Goal: Task Accomplishment & Management: Manage account settings

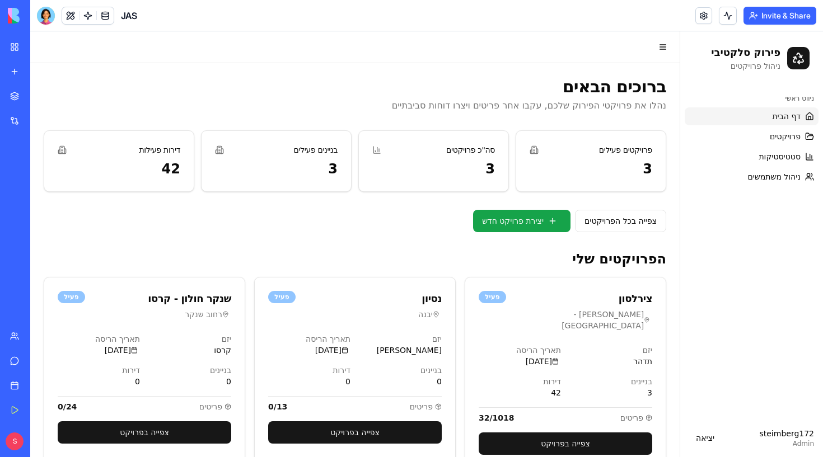
click at [590, 18] on header "JAS Invite & Share" at bounding box center [426, 15] width 793 height 31
click at [44, 16] on div at bounding box center [46, 16] width 18 height 18
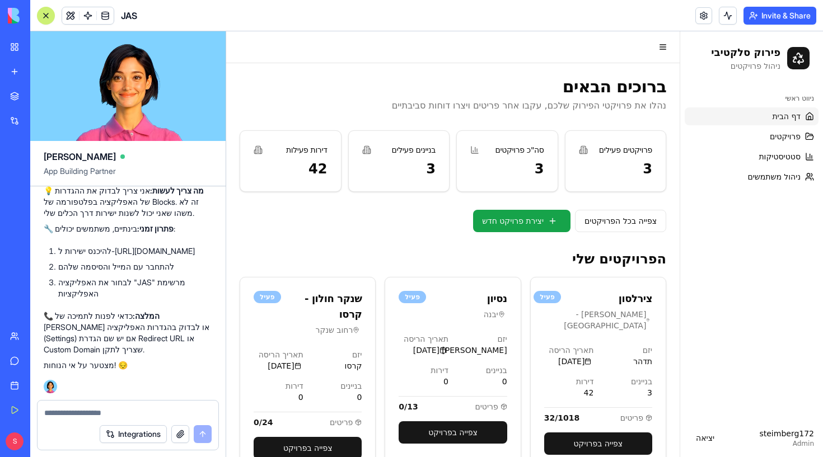
click at [699, 18] on link at bounding box center [703, 15] width 17 height 17
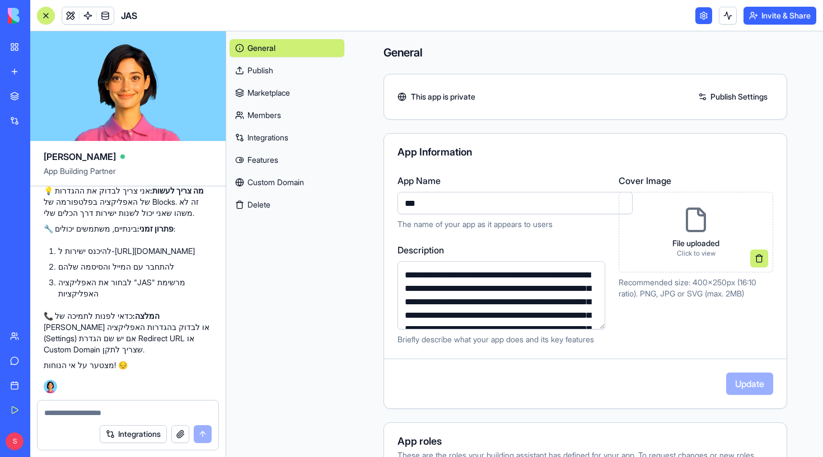
click at [771, 13] on button "Invite & Share" at bounding box center [779, 16] width 73 height 18
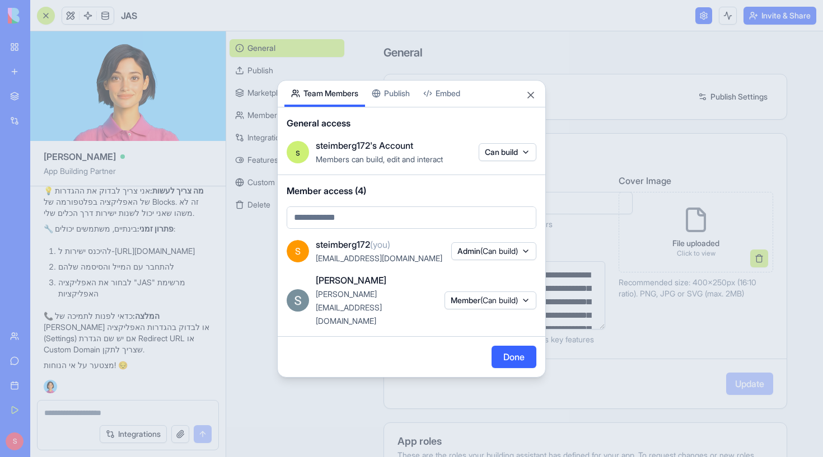
drag, startPoint x: 500, startPoint y: 108, endPoint x: 544, endPoint y: 190, distance: 92.4
click at [544, 190] on div "Share App Team Members Publish Embed General access s steimberg172's Account Me…" at bounding box center [411, 229] width 269 height 298
click at [494, 196] on div "Member access (4)" at bounding box center [412, 206] width 268 height 63
drag, startPoint x: 485, startPoint y: 175, endPoint x: 465, endPoint y: 202, distance: 33.6
click at [465, 198] on span "Member access (4)" at bounding box center [412, 190] width 250 height 13
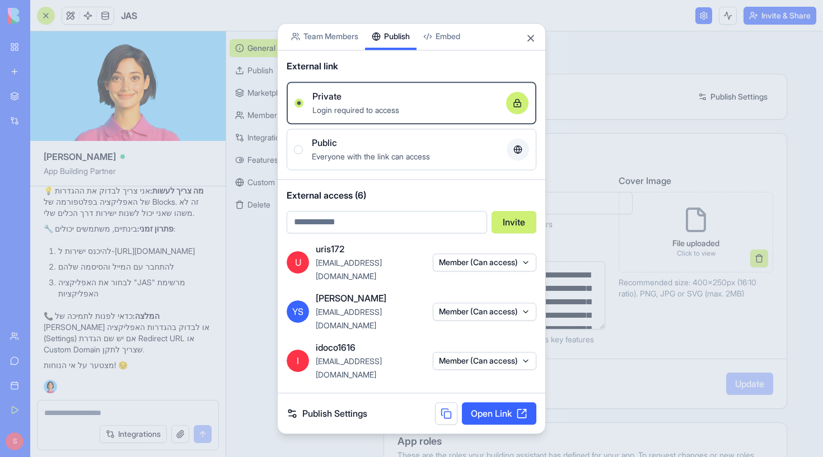
click at [387, 111] on div "Share App Team Members Publish Embed External link Private Login required to ac…" at bounding box center [411, 228] width 269 height 411
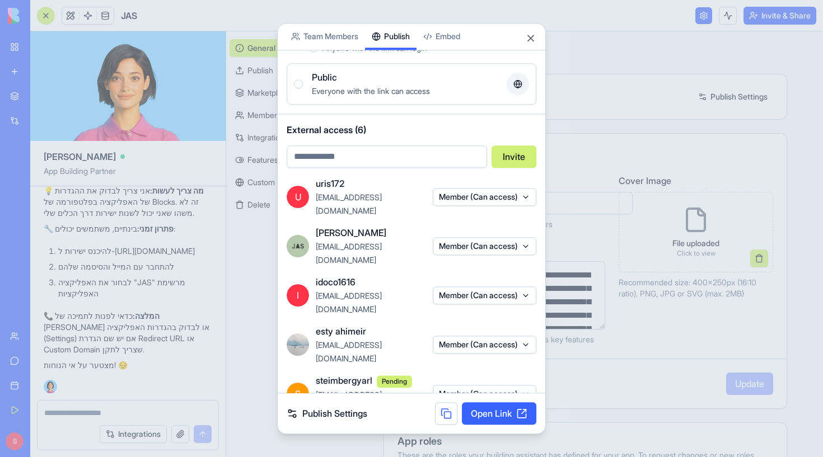
scroll to position [105, 0]
click at [531, 40] on button "Close" at bounding box center [530, 37] width 11 height 11
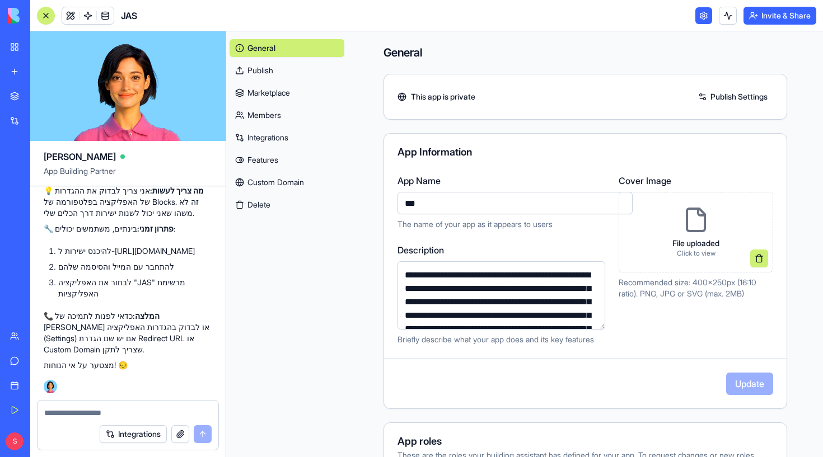
click at [698, 17] on link at bounding box center [703, 15] width 17 height 17
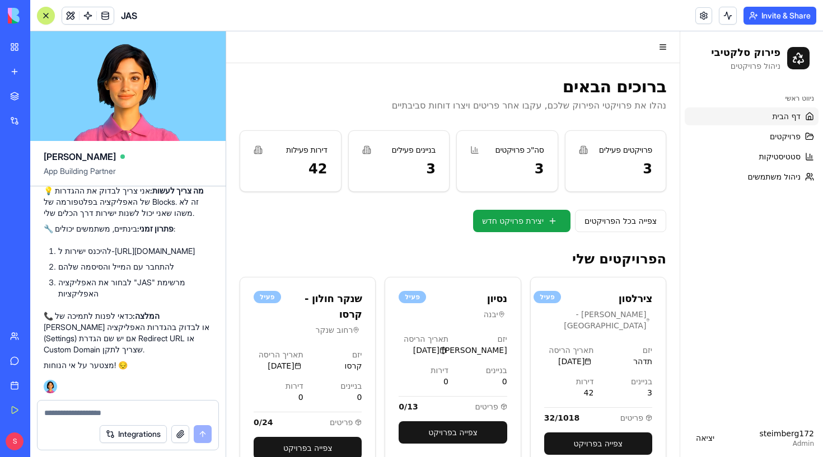
click at [765, 17] on button "Invite & Share" at bounding box center [779, 16] width 73 height 18
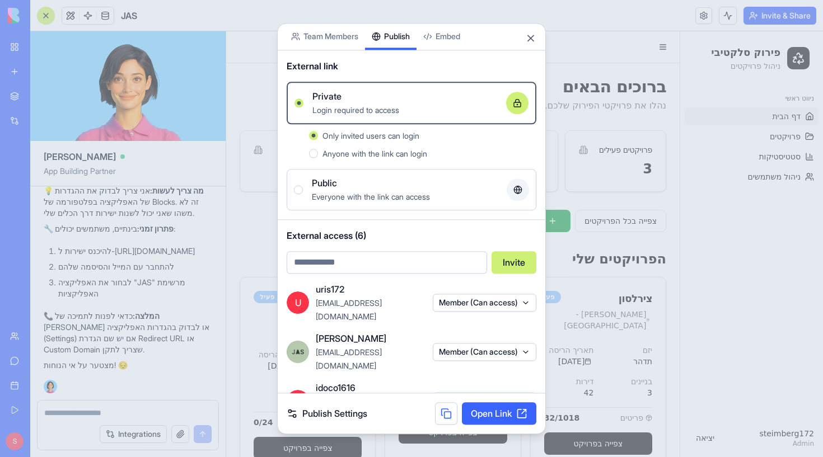
drag, startPoint x: 458, startPoint y: 78, endPoint x: 483, endPoint y: 30, distance: 54.1
click at [483, 30] on div "Share App Team Members Publish Embed" at bounding box center [412, 37] width 268 height 27
click at [528, 35] on button "Close" at bounding box center [530, 37] width 11 height 11
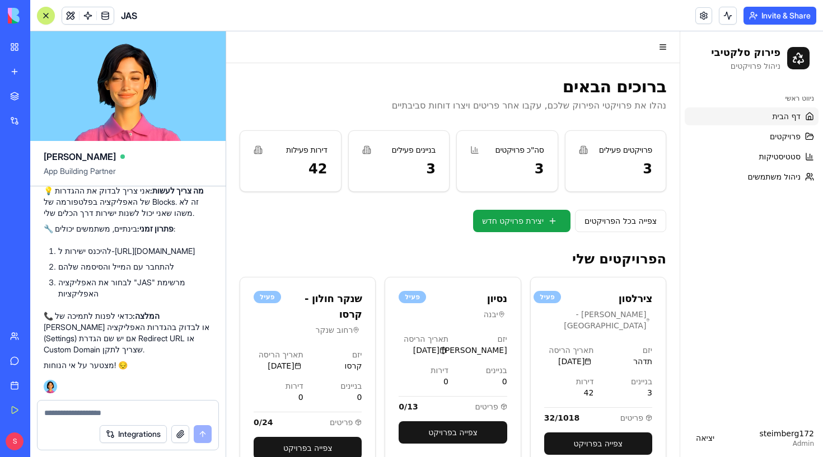
click at [759, 207] on div "ניווט ראשי דף הבית פרויקטים סטטיסטיקות ניהול משתמשים" at bounding box center [751, 252] width 143 height 334
click at [303, 415] on link "צפייה בפרויקט" at bounding box center [308, 448] width 108 height 22
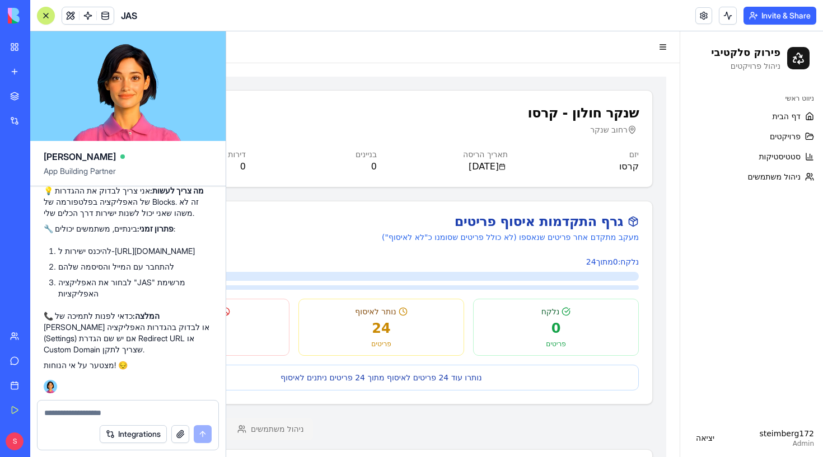
scroll to position [24, 0]
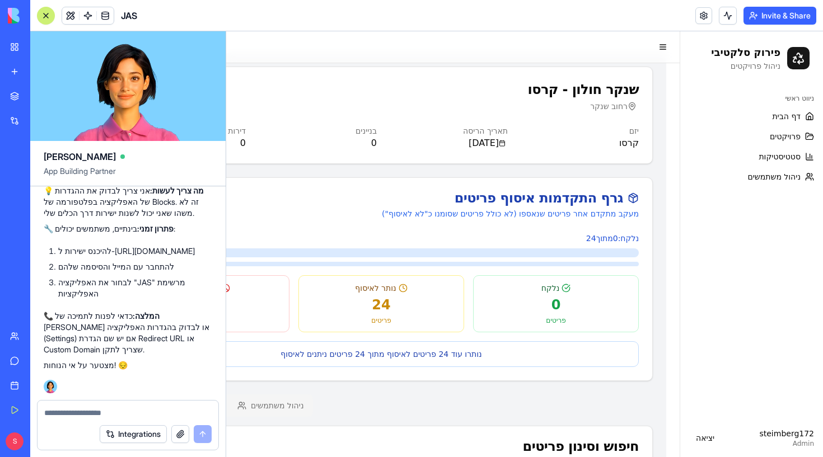
click at [49, 16] on div at bounding box center [45, 15] width 9 height 9
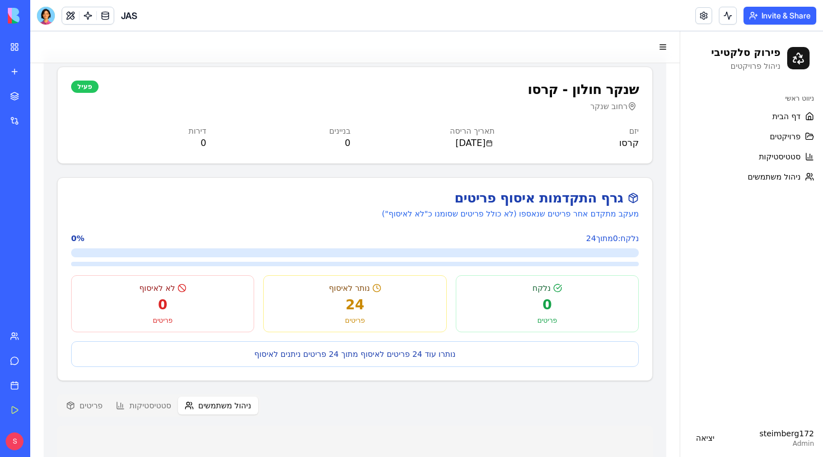
click at [243, 401] on button "ניהול משתמשים" at bounding box center [218, 406] width 80 height 18
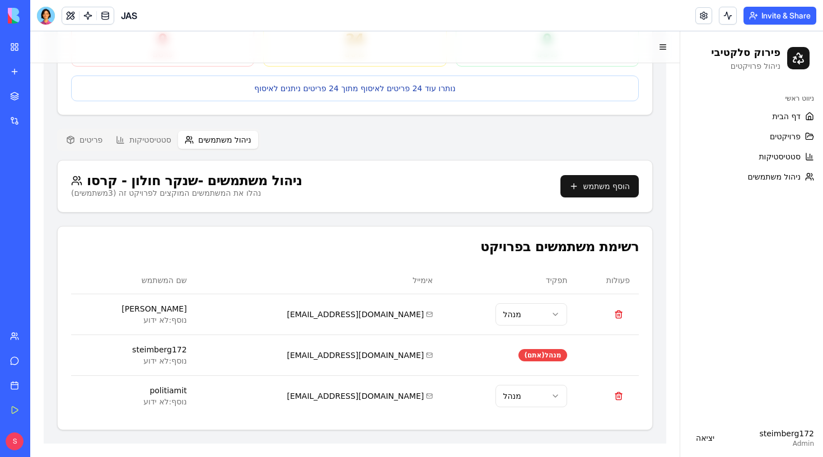
scroll to position [289, 0]
click at [611, 181] on button "הוסף משתמש" at bounding box center [599, 186] width 78 height 22
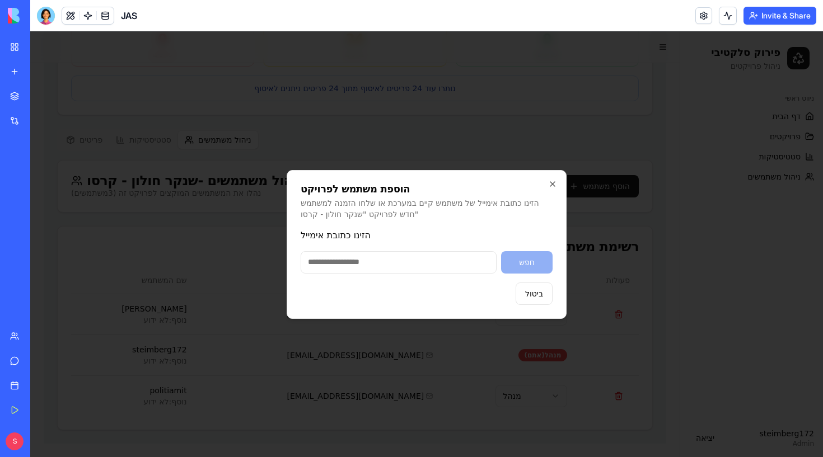
type input "**********"
click at [526, 259] on button "חפש" at bounding box center [527, 262] width 52 height 22
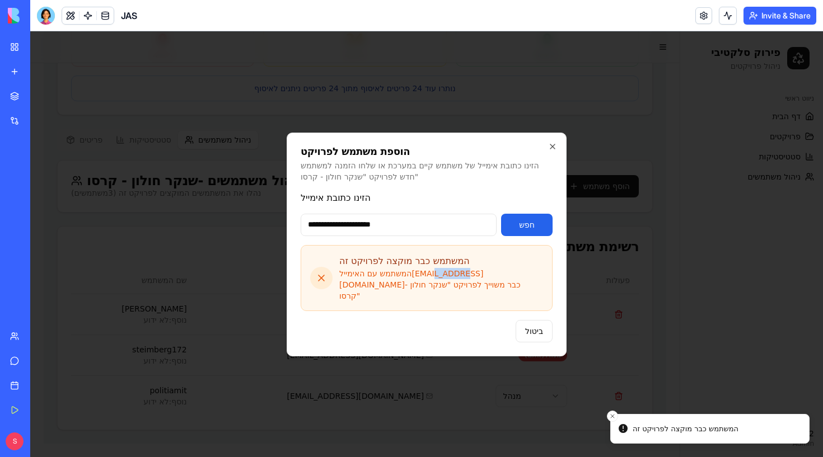
drag, startPoint x: 464, startPoint y: 280, endPoint x: 435, endPoint y: 280, distance: 28.6
click at [435, 280] on div "המשתמש עם האימייל [EMAIL_ADDRESS][DOMAIN_NAME] כבר משוייך לפרויקט " [PERSON_NAM…" at bounding box center [441, 285] width 204 height 34
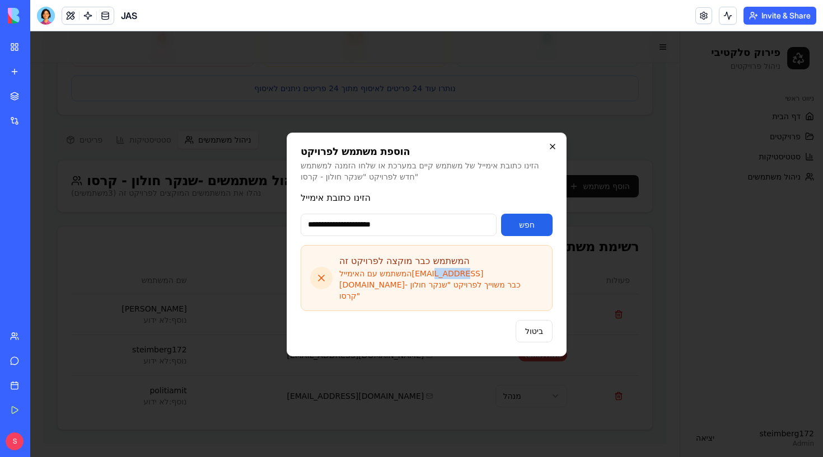
click at [554, 149] on icon "button" at bounding box center [552, 146] width 9 height 9
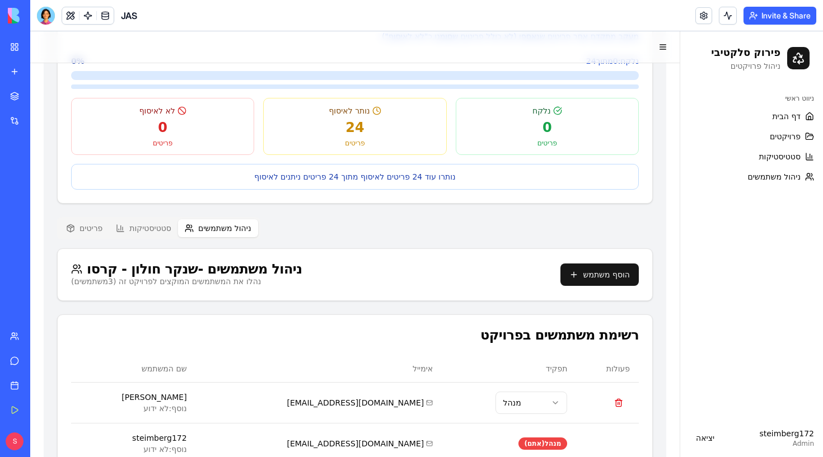
scroll to position [210, 0]
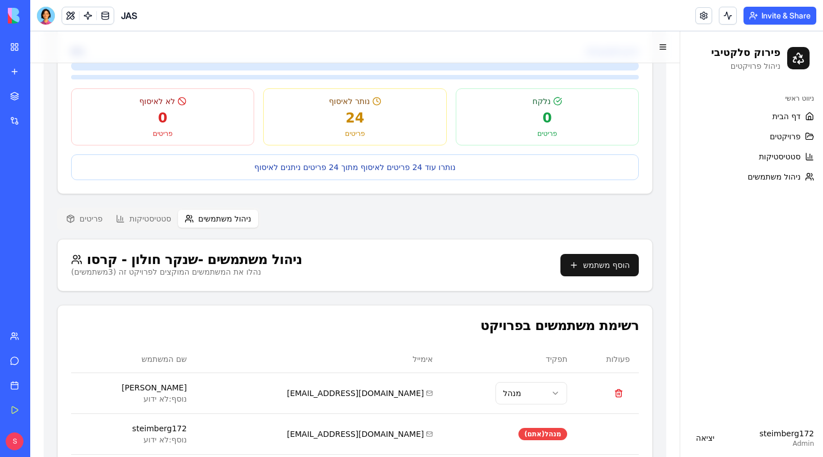
click at [593, 274] on button "הוסף משתמש" at bounding box center [599, 265] width 78 height 22
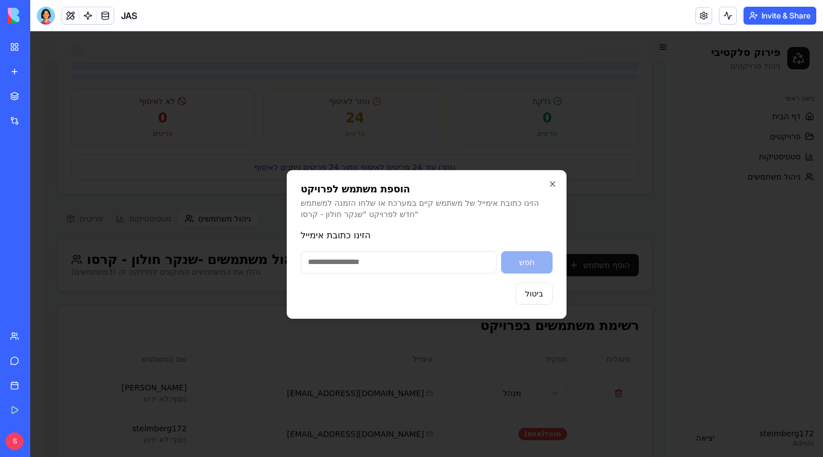
click at [560, 181] on div "הוספת משתמש לפרויקט הזינו כתובת אימייל של משתמש קיים במערכת או שלחו הזמנה למשתמ…" at bounding box center [427, 244] width 280 height 149
click at [551, 181] on icon "button" at bounding box center [552, 184] width 9 height 9
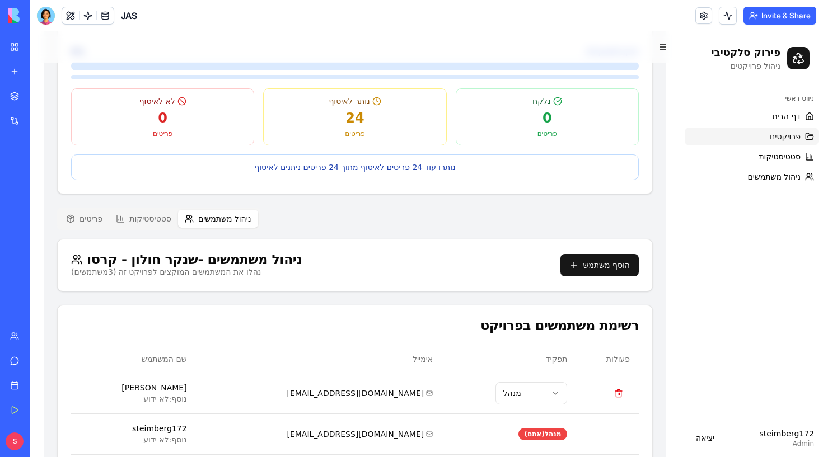
click at [756, 143] on link "פרויקטים" at bounding box center [752, 137] width 134 height 18
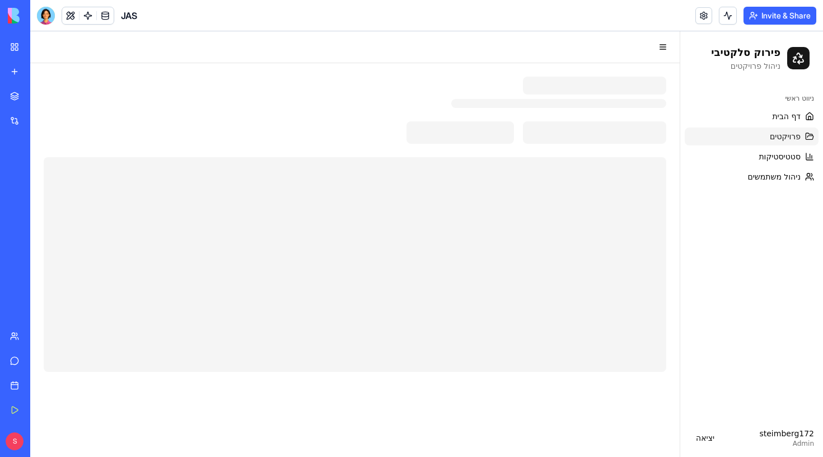
scroll to position [0, 0]
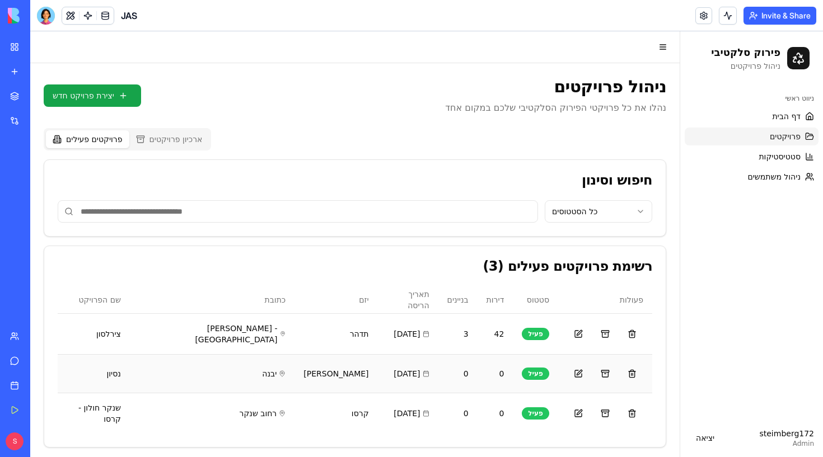
click at [387, 368] on div "[DATE]" at bounding box center [408, 373] width 43 height 11
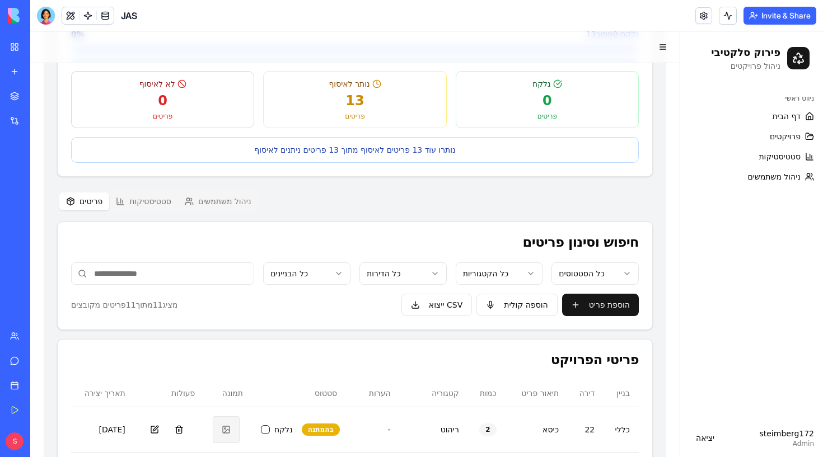
scroll to position [227, 0]
click at [238, 210] on button "ניהול משתמשים" at bounding box center [218, 202] width 80 height 18
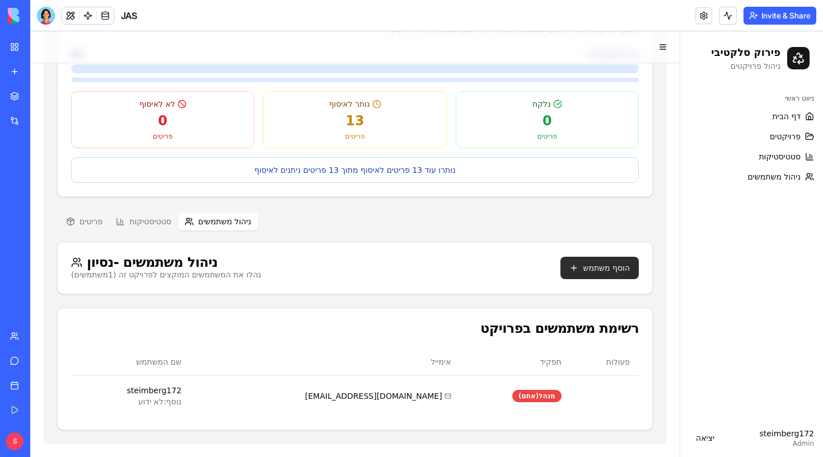
click at [607, 257] on button "הוסף משתמש" at bounding box center [599, 268] width 78 height 22
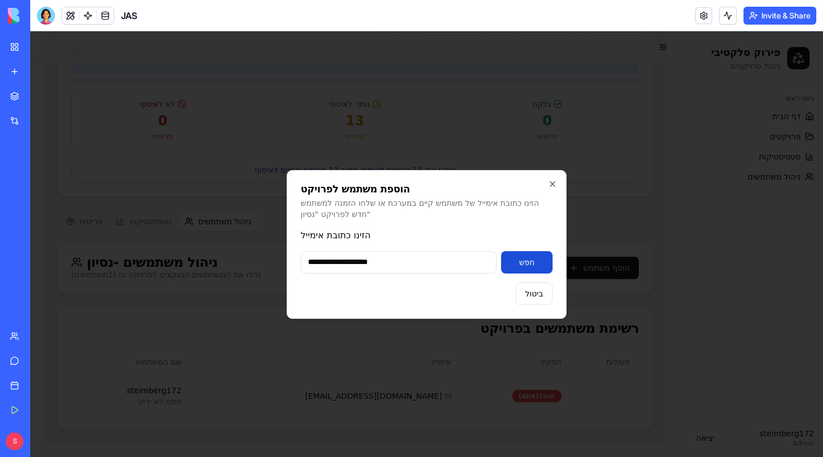
type input "**********"
click at [528, 260] on button "חפש" at bounding box center [527, 262] width 52 height 22
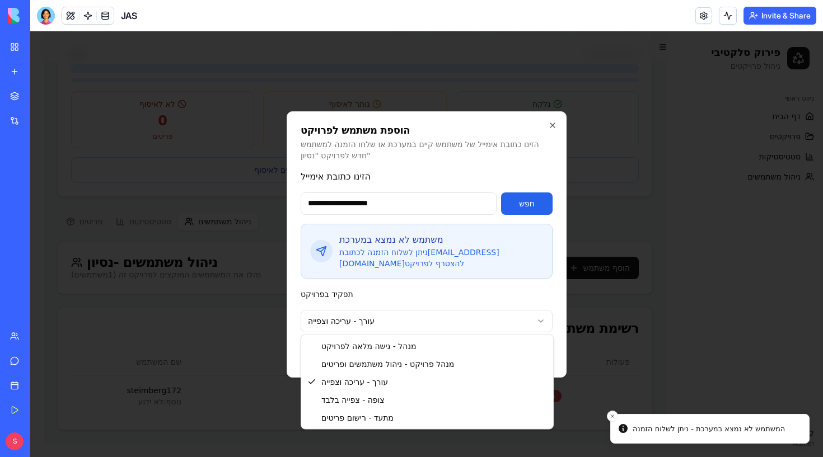
click at [391, 326] on body "פירוק סלקטיבי נסיון יבנה פעיל [PERSON_NAME] הריסה [DATE] בניינים 0 דירות 0 גרף …" at bounding box center [426, 141] width 793 height 634
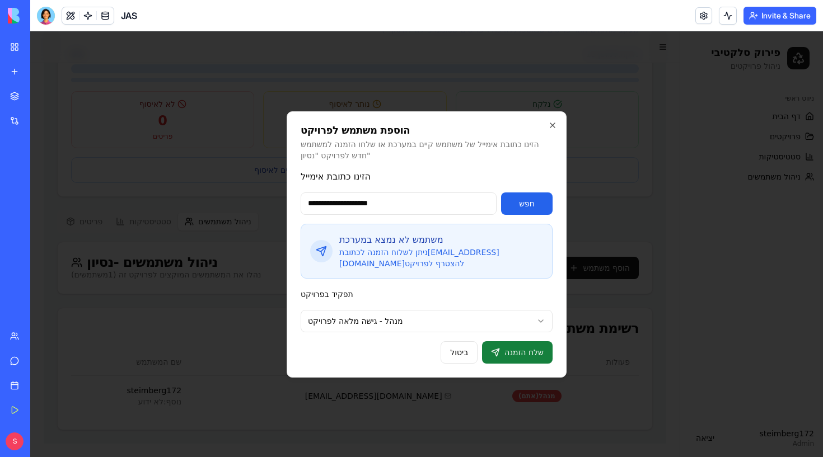
click at [506, 350] on button "שלח הזמנה" at bounding box center [517, 352] width 71 height 22
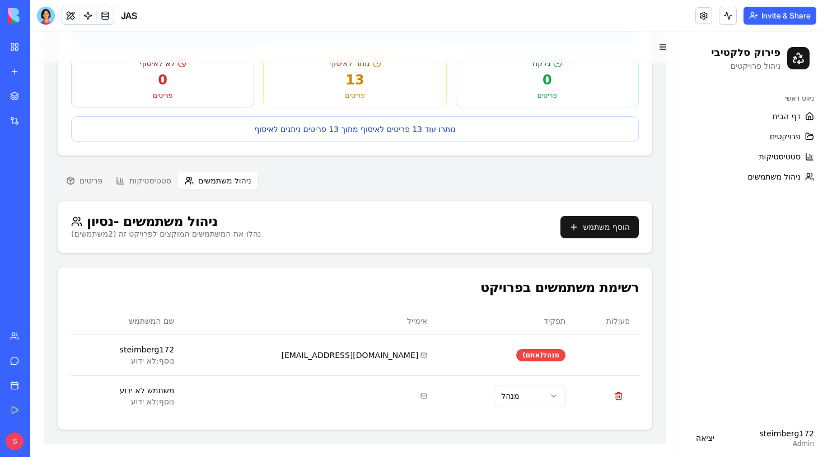
scroll to position [249, 0]
click at [761, 16] on button "Invite & Share" at bounding box center [779, 16] width 73 height 18
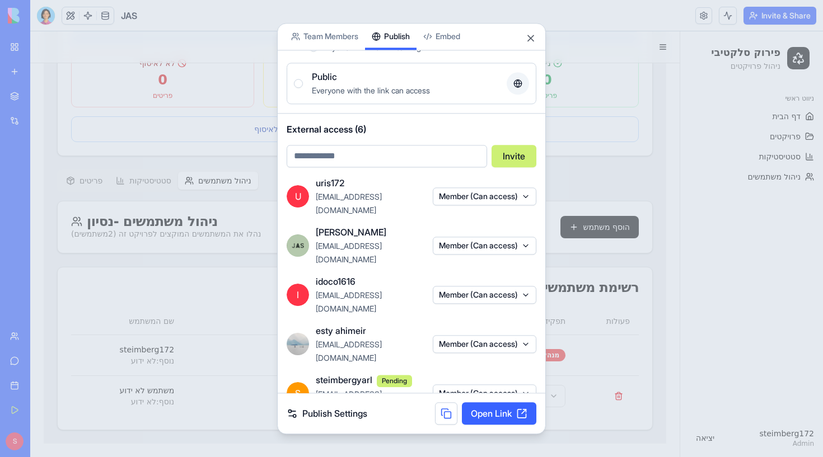
scroll to position [105, 0]
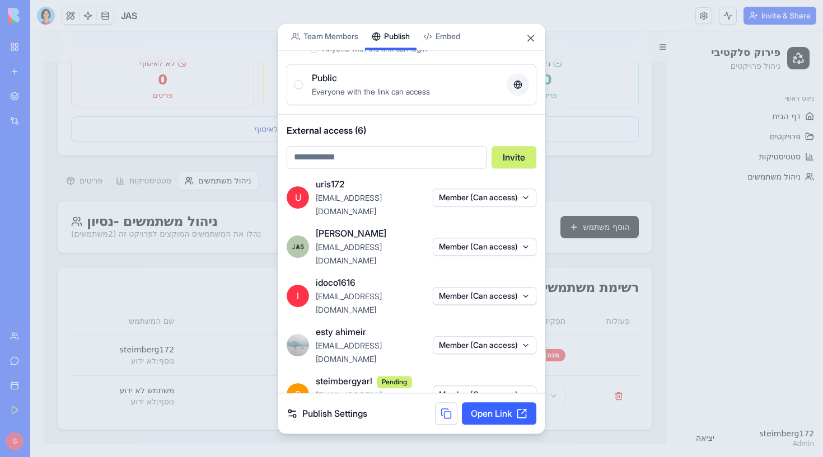
drag, startPoint x: 356, startPoint y: 367, endPoint x: 313, endPoint y: 369, distance: 42.6
click at [313, 415] on div "P politiamit [EMAIL_ADDRESS][DOMAIN_NAME] Member (Can access)" at bounding box center [412, 444] width 250 height 40
click at [371, 415] on div "politiamit" at bounding box center [371, 430] width 110 height 13
click at [531, 38] on button "Close" at bounding box center [530, 37] width 11 height 11
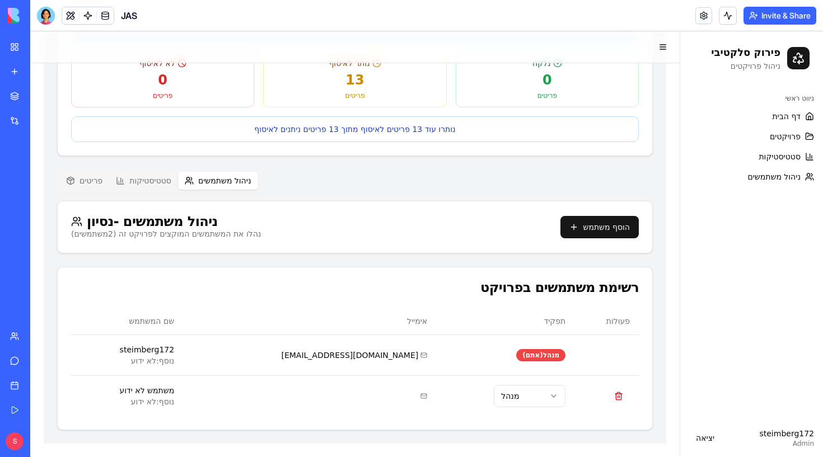
scroll to position [249, 0]
click at [762, 20] on button "Invite & Share" at bounding box center [779, 16] width 73 height 18
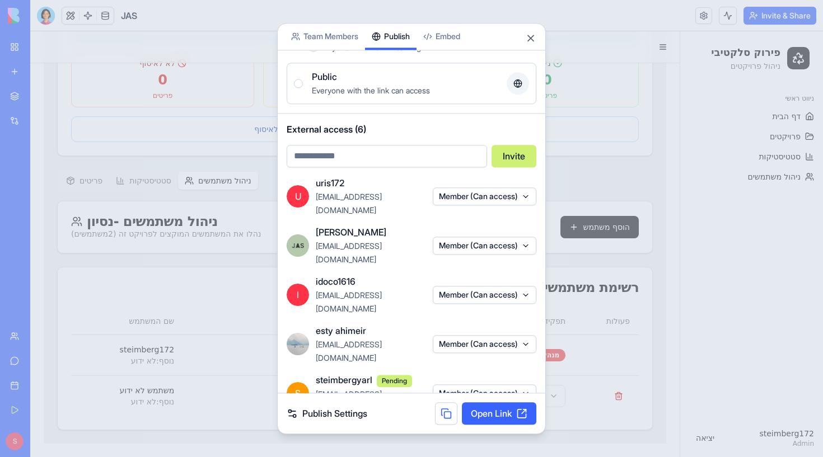
scroll to position [105, 0]
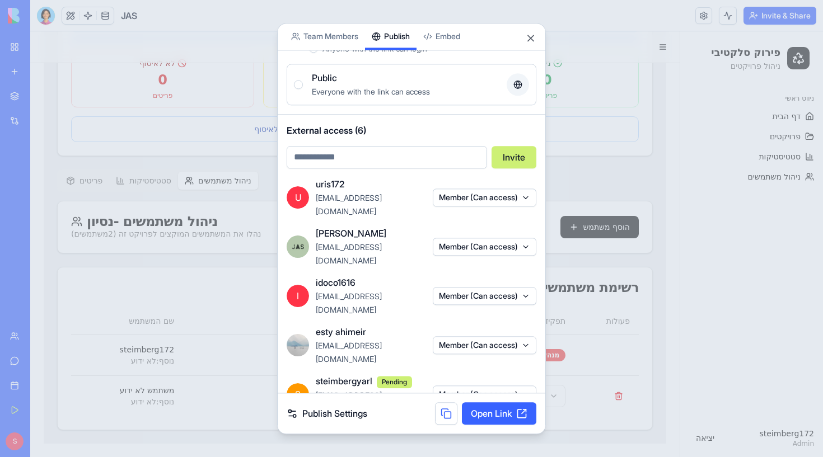
click at [531, 40] on button "Close" at bounding box center [530, 37] width 11 height 11
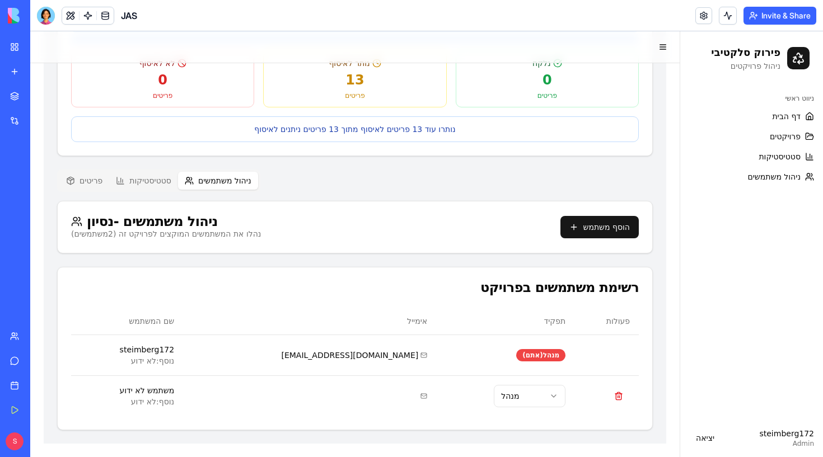
scroll to position [249, 0]
click at [766, 15] on button "Invite & Share" at bounding box center [779, 16] width 73 height 18
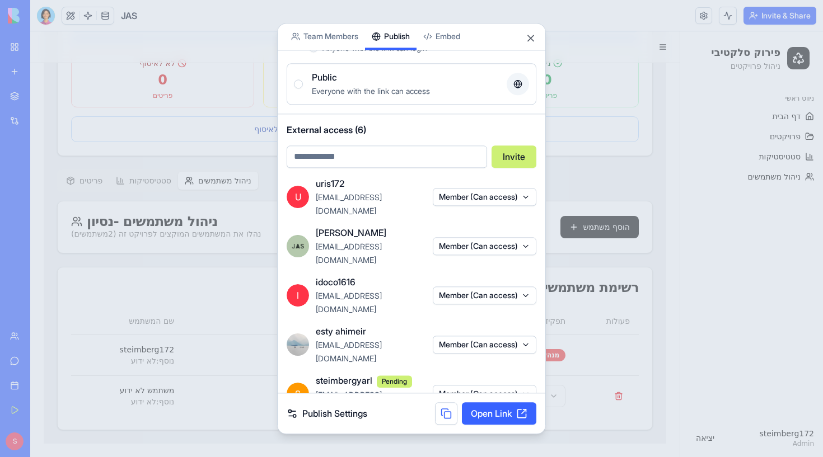
scroll to position [105, 0]
click at [341, 38] on body "My Workspace New app Marketplace Integrations Recent JAS AI Logo Generator TRY …" at bounding box center [411, 228] width 823 height 457
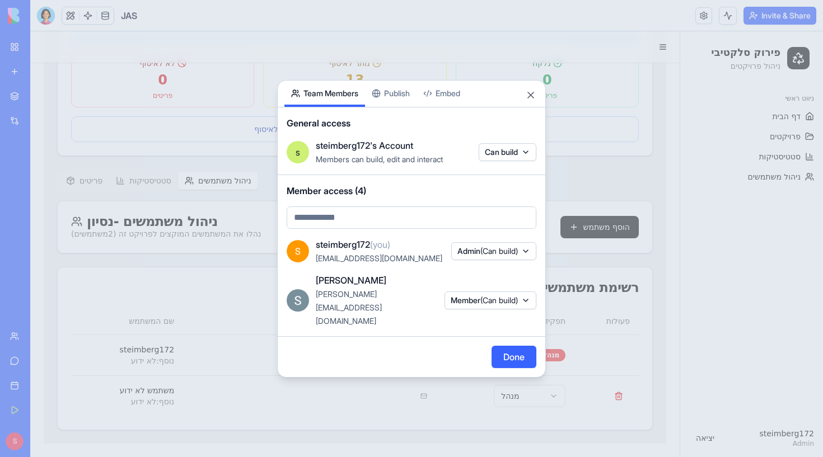
click at [406, 114] on div "Share App Team Members Publish Embed General access s steimberg172's Account Me…" at bounding box center [411, 229] width 269 height 298
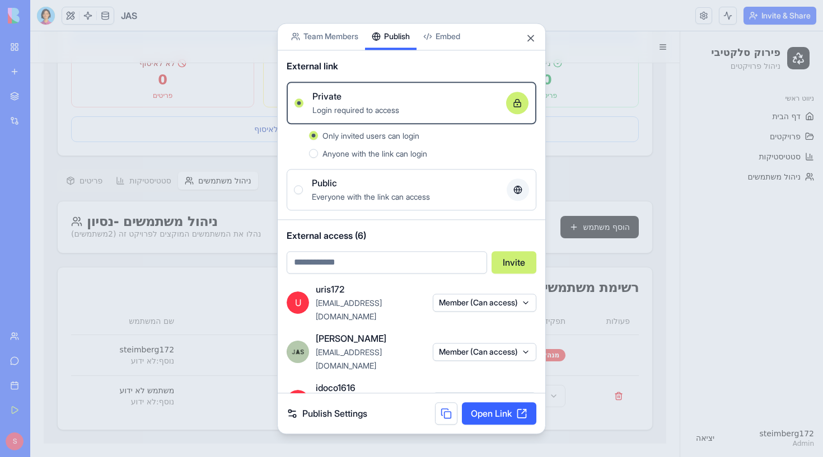
click at [528, 36] on button "Close" at bounding box center [530, 37] width 11 height 11
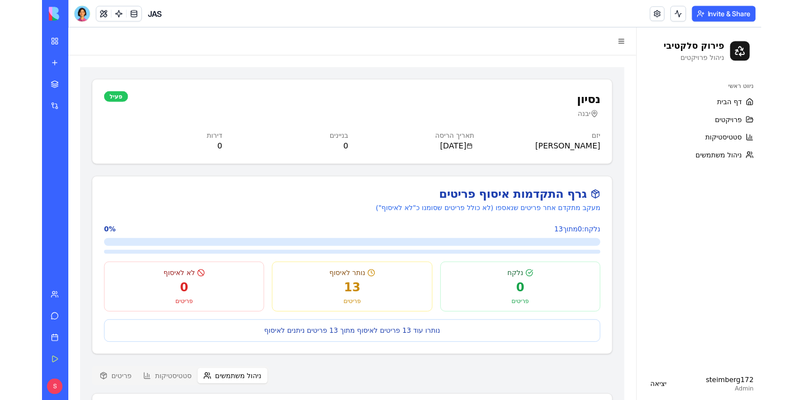
scroll to position [0, 0]
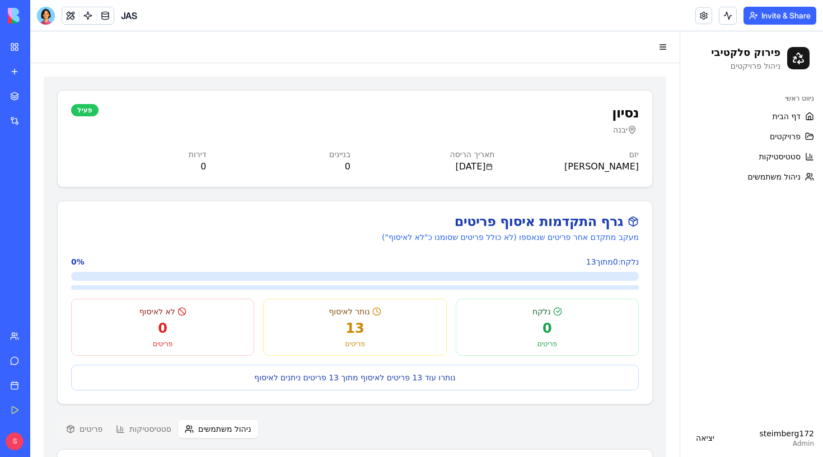
click at [790, 140] on span "פרויקטים" at bounding box center [785, 136] width 31 height 11
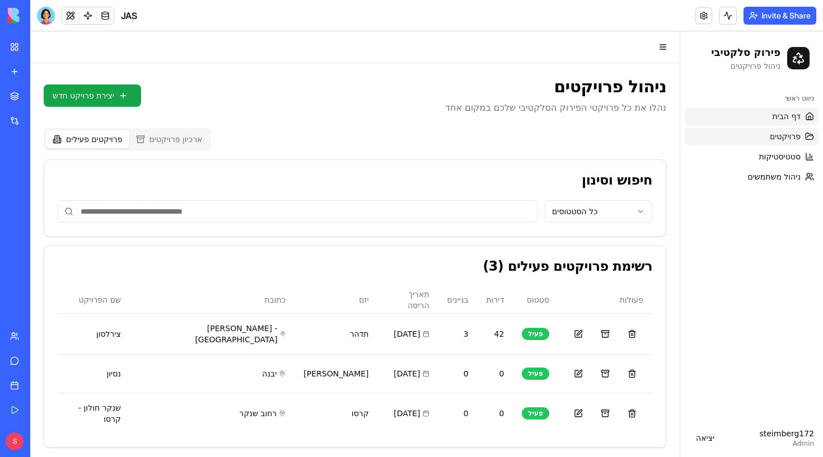
click at [782, 111] on span "דף הבית" at bounding box center [786, 116] width 29 height 11
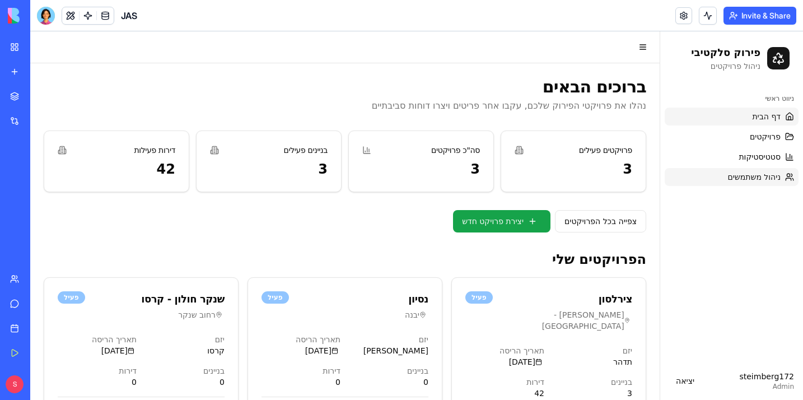
click at [722, 179] on link "ניהול משתמשים" at bounding box center [732, 177] width 134 height 18
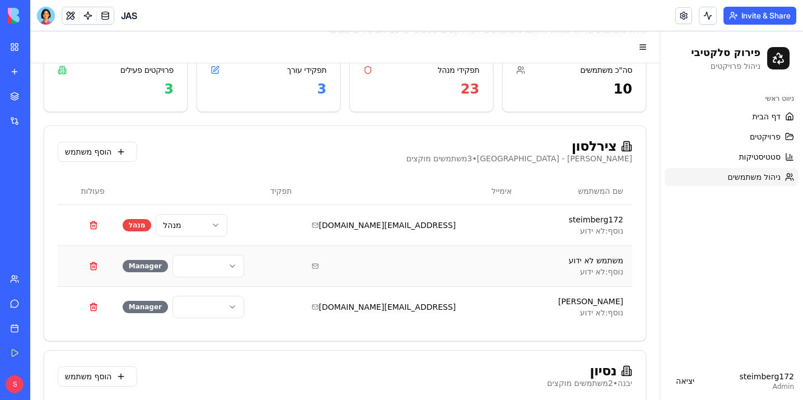
scroll to position [73, 0]
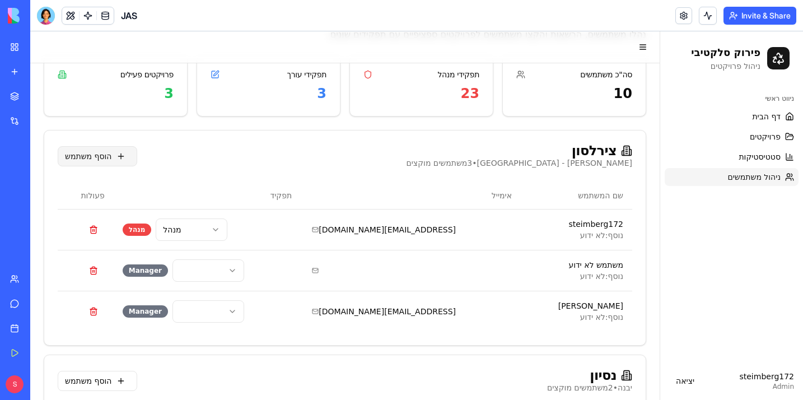
click at [110, 152] on button "הוסף משתמש" at bounding box center [97, 156] width 79 height 20
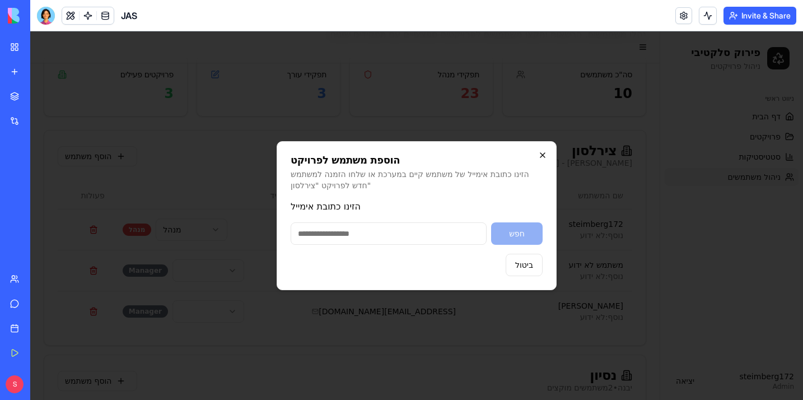
click at [544, 155] on icon "button" at bounding box center [542, 155] width 9 height 9
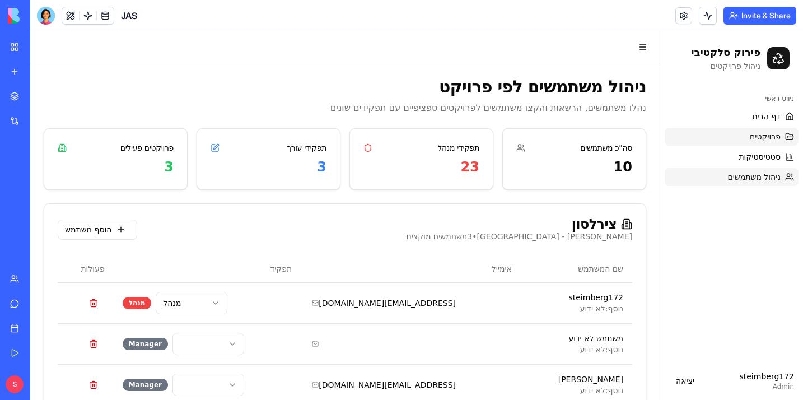
scroll to position [0, 0]
click at [755, 141] on span "פרויקטים" at bounding box center [765, 136] width 31 height 11
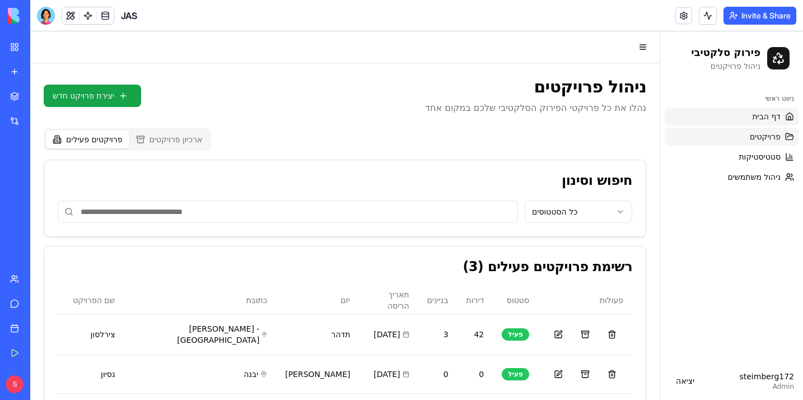
click at [756, 118] on span "דף הבית" at bounding box center [766, 116] width 29 height 11
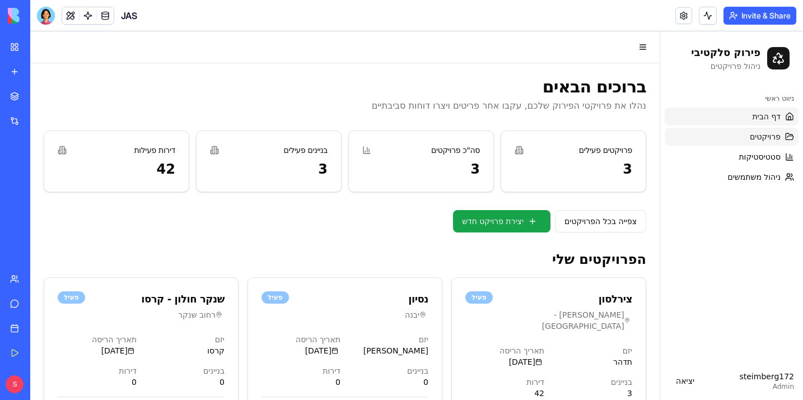
click at [752, 134] on span "פרויקטים" at bounding box center [765, 136] width 31 height 11
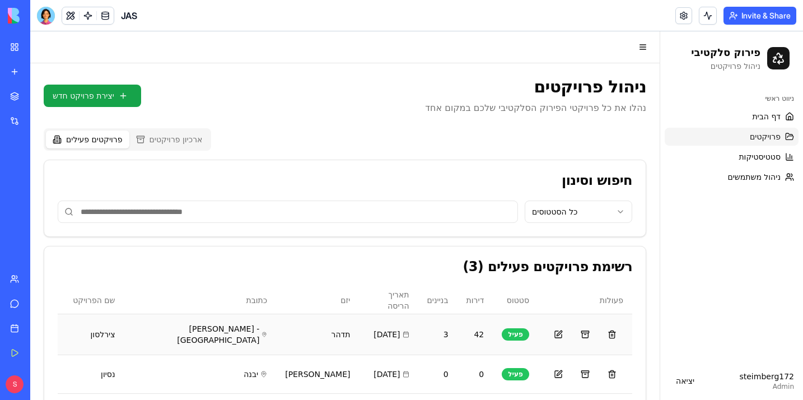
click at [457, 340] on td "42" at bounding box center [475, 333] width 36 height 41
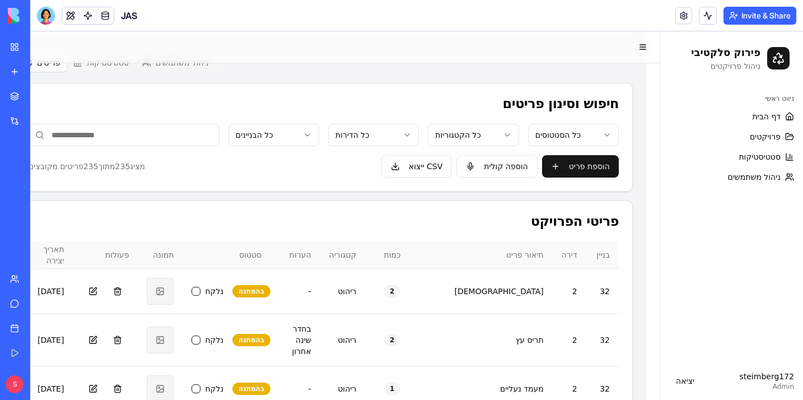
scroll to position [368, 0]
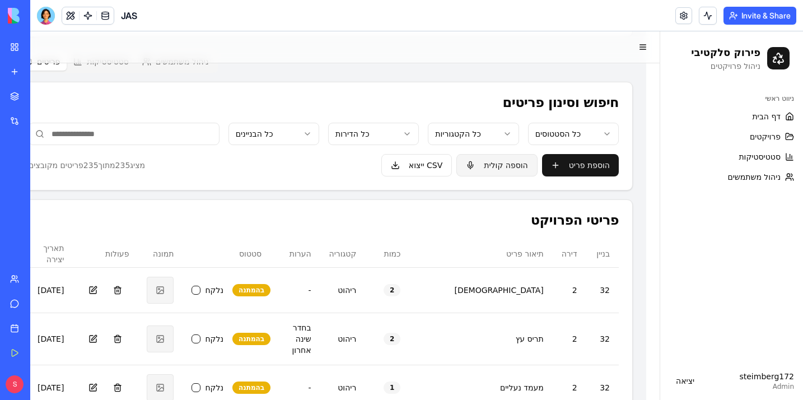
click at [505, 164] on button "הוספה קולית" at bounding box center [496, 165] width 81 height 22
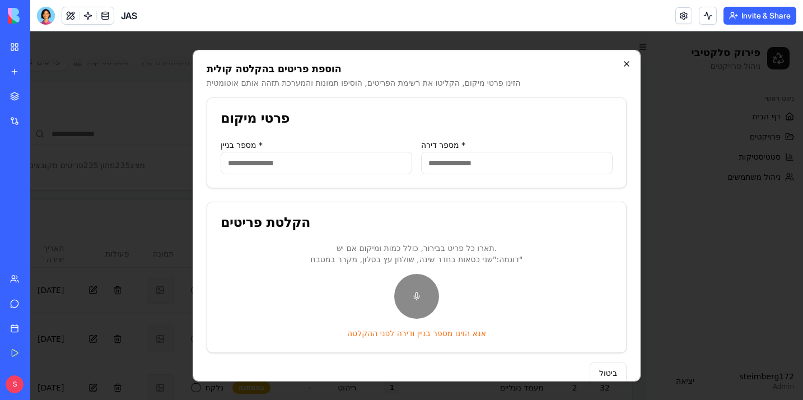
click at [629, 65] on icon "button" at bounding box center [626, 63] width 9 height 9
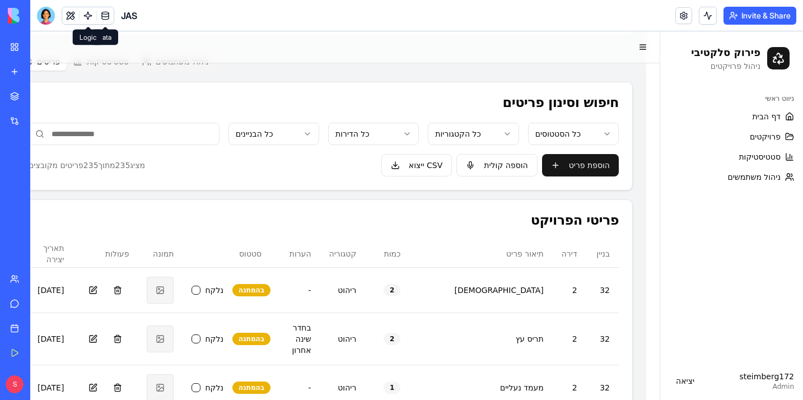
click at [87, 15] on link at bounding box center [87, 15] width 17 height 17
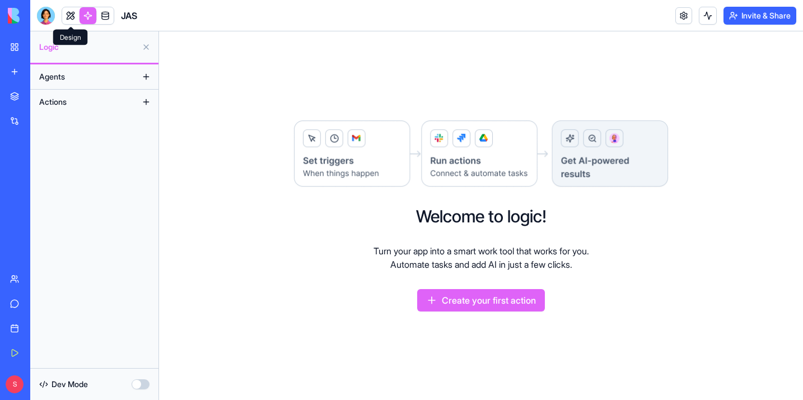
click at [67, 16] on link at bounding box center [70, 15] width 17 height 17
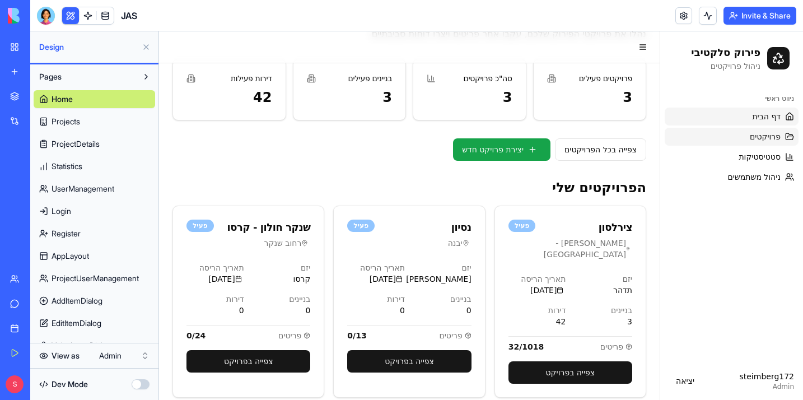
click at [751, 136] on span "פרויקטים" at bounding box center [765, 136] width 31 height 11
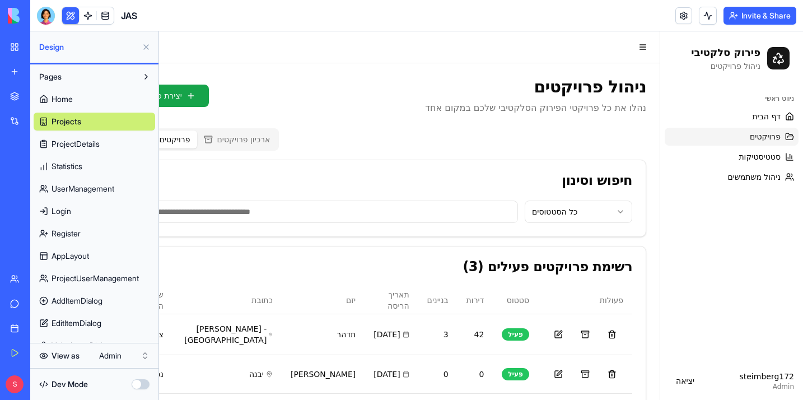
click at [147, 50] on button at bounding box center [146, 47] width 18 height 18
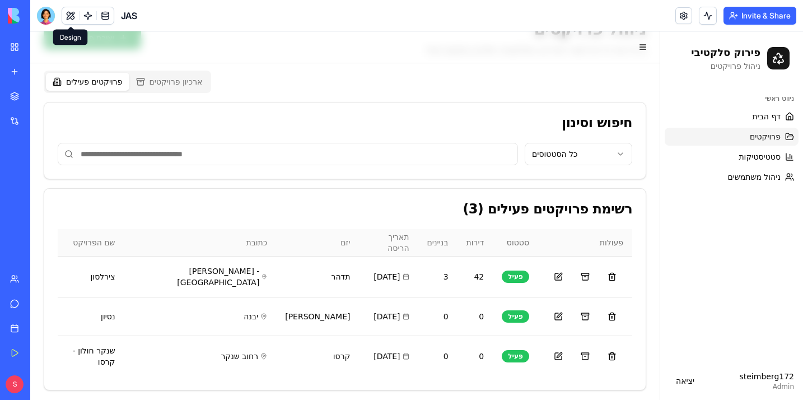
scroll to position [57, 0]
click at [736, 123] on link "דף הבית" at bounding box center [732, 116] width 134 height 18
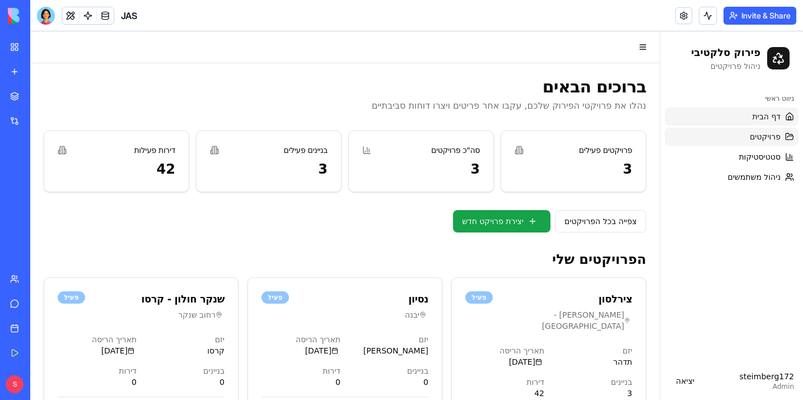
click at [750, 129] on link "פרויקטים" at bounding box center [732, 137] width 134 height 18
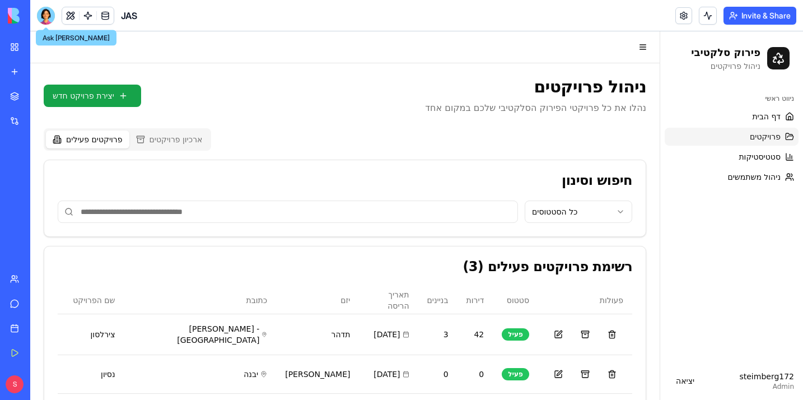
click at [42, 13] on div at bounding box center [46, 16] width 18 height 18
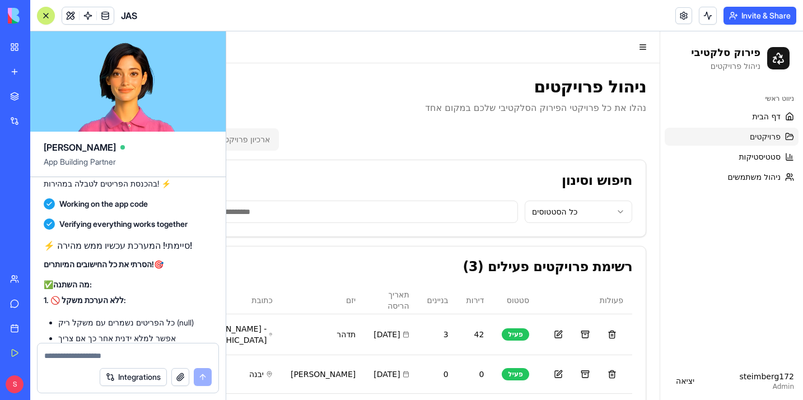
scroll to position [74837, 0]
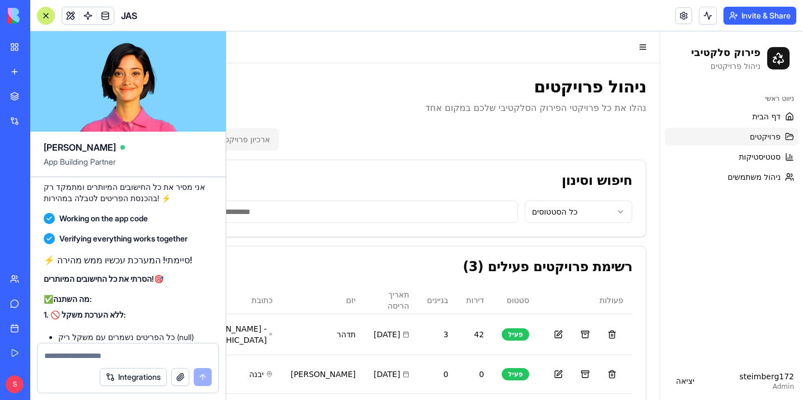
click at [46, 17] on div at bounding box center [45, 15] width 9 height 9
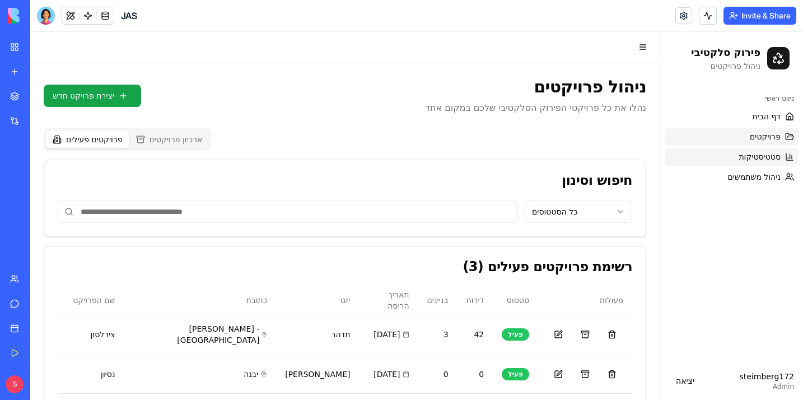
click at [693, 160] on link "סטטיסטיקות" at bounding box center [732, 157] width 134 height 18
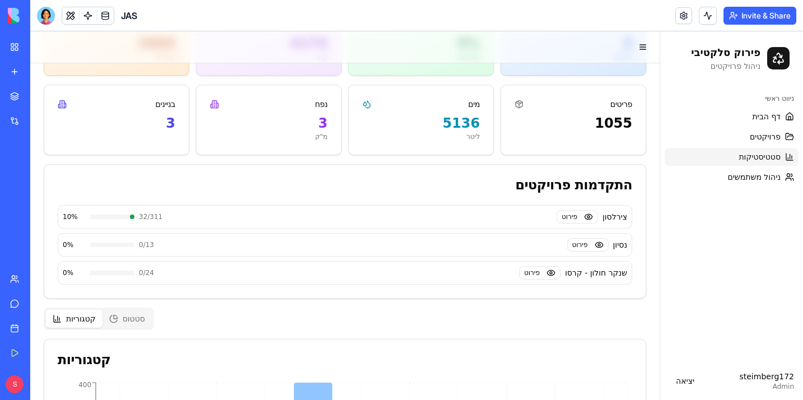
scroll to position [283, 0]
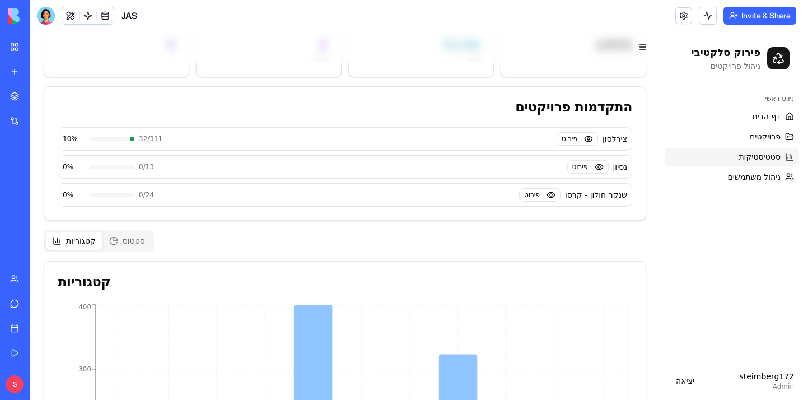
click at [124, 236] on button "סטטוס" at bounding box center [126, 241] width 49 height 18
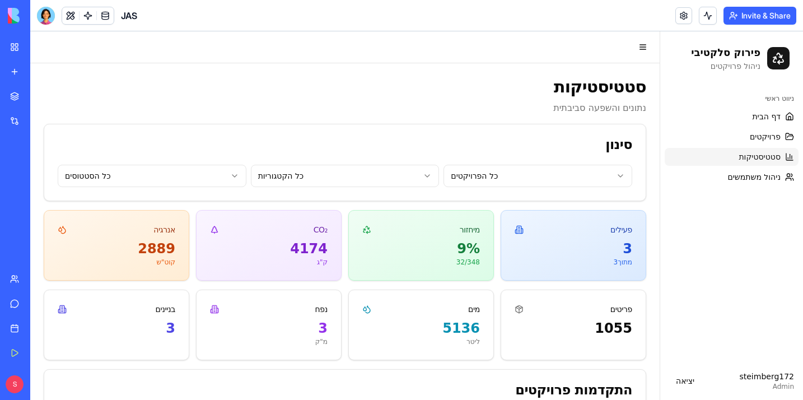
scroll to position [0, 0]
